Goal: Contribute content: Contribute content

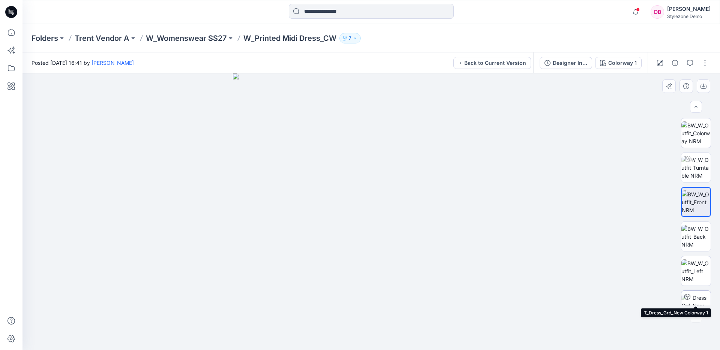
scroll to position [15, 0]
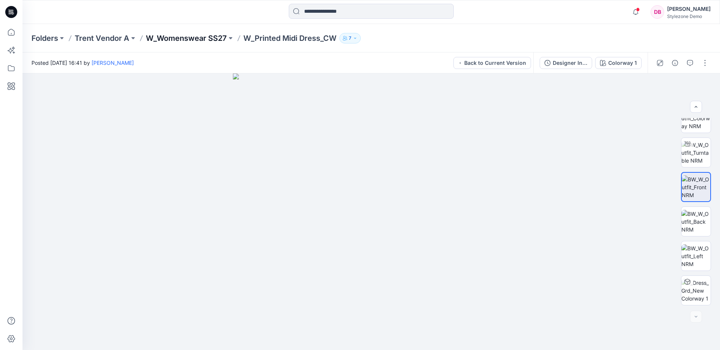
click at [192, 38] on p "W_Womenswear SS27" at bounding box center [186, 38] width 81 height 11
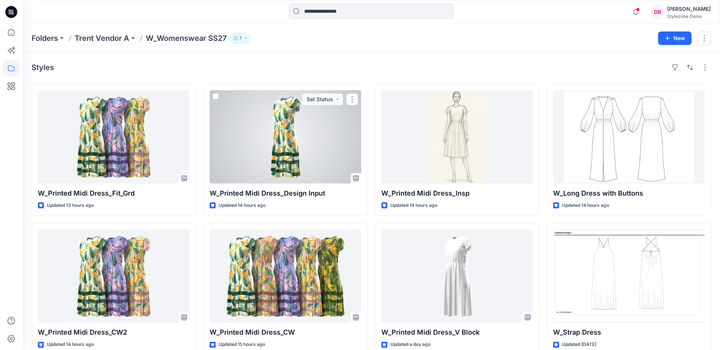
click at [331, 143] on div at bounding box center [286, 136] width 152 height 93
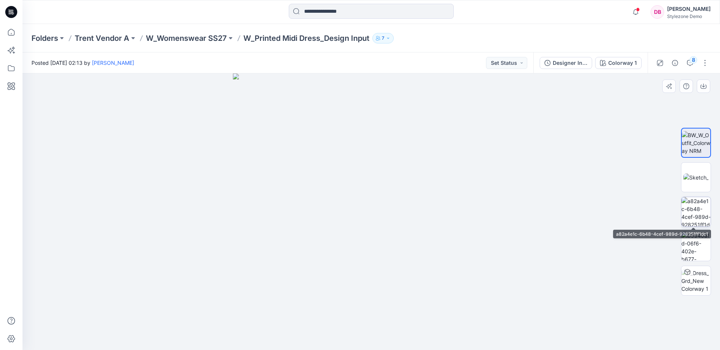
click at [697, 212] on img at bounding box center [696, 211] width 29 height 29
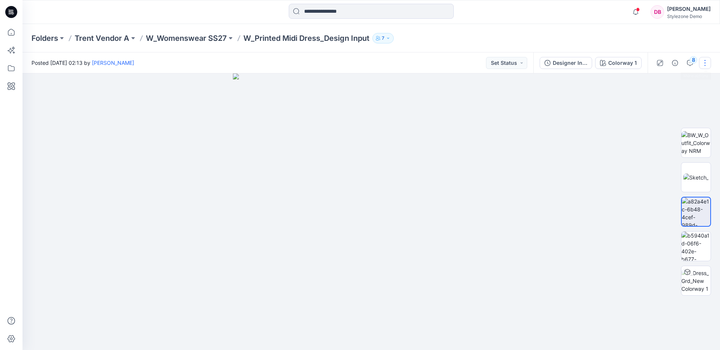
click at [704, 63] on button "button" at bounding box center [705, 63] width 12 height 12
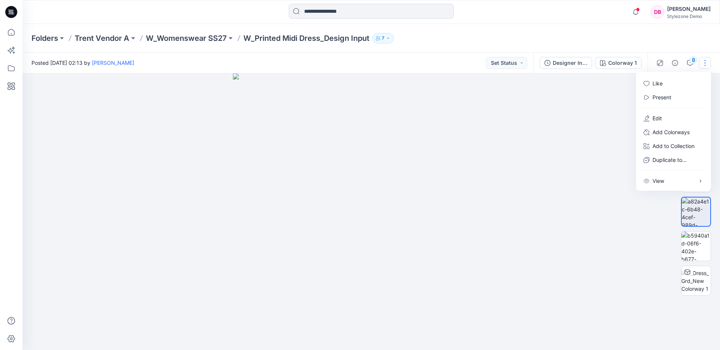
click at [563, 133] on div at bounding box center [372, 212] width 698 height 277
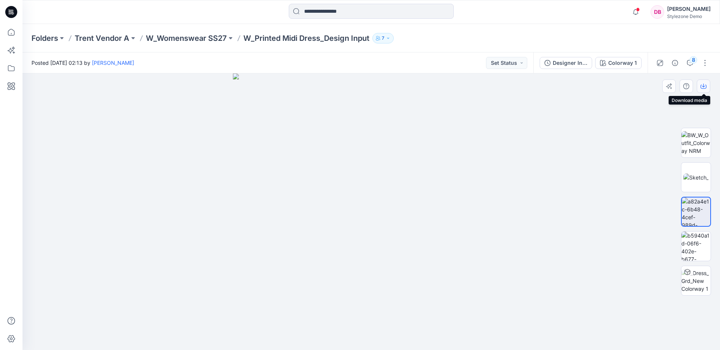
click at [707, 89] on button "button" at bounding box center [704, 87] width 14 height 14
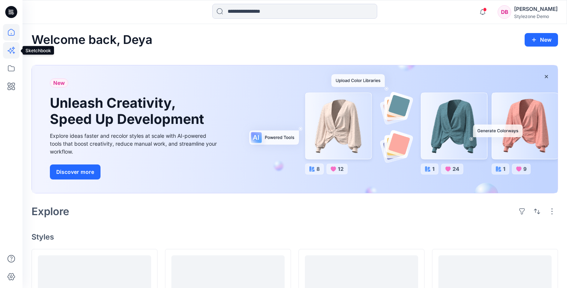
click at [12, 49] on icon at bounding box center [11, 50] width 17 height 17
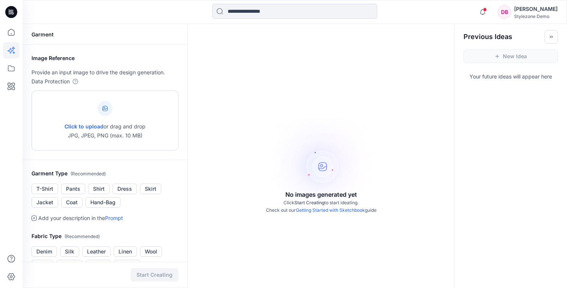
click at [84, 125] on span "Click to upload" at bounding box center [84, 126] width 39 height 6
type input "**********"
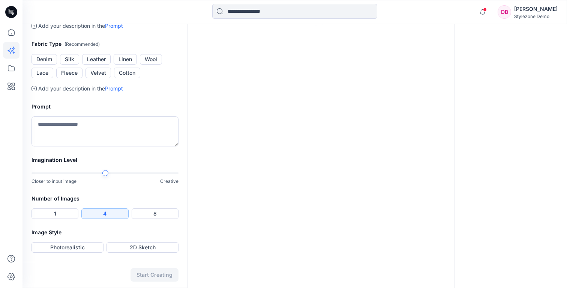
scroll to position [224, 0]
click at [125, 78] on button "Cotton" at bounding box center [127, 73] width 26 height 11
click at [84, 246] on button "Photorealistic" at bounding box center [68, 247] width 72 height 11
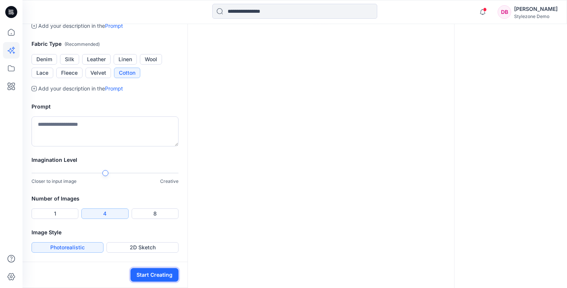
click at [166, 272] on button "Start Creating" at bounding box center [155, 275] width 48 height 14
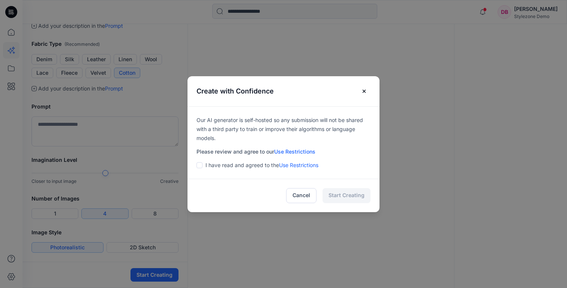
click at [242, 166] on p "I have read and agreed to the Use Restrictions" at bounding box center [262, 165] width 113 height 9
click at [200, 166] on span at bounding box center [200, 165] width 6 height 6
click at [352, 196] on button "Start Creating" at bounding box center [347, 195] width 48 height 15
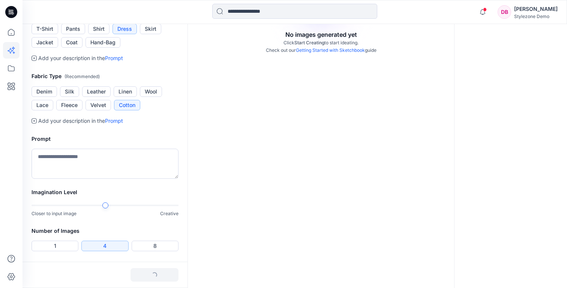
scroll to position [0, 0]
